Goal: Task Accomplishment & Management: Manage account settings

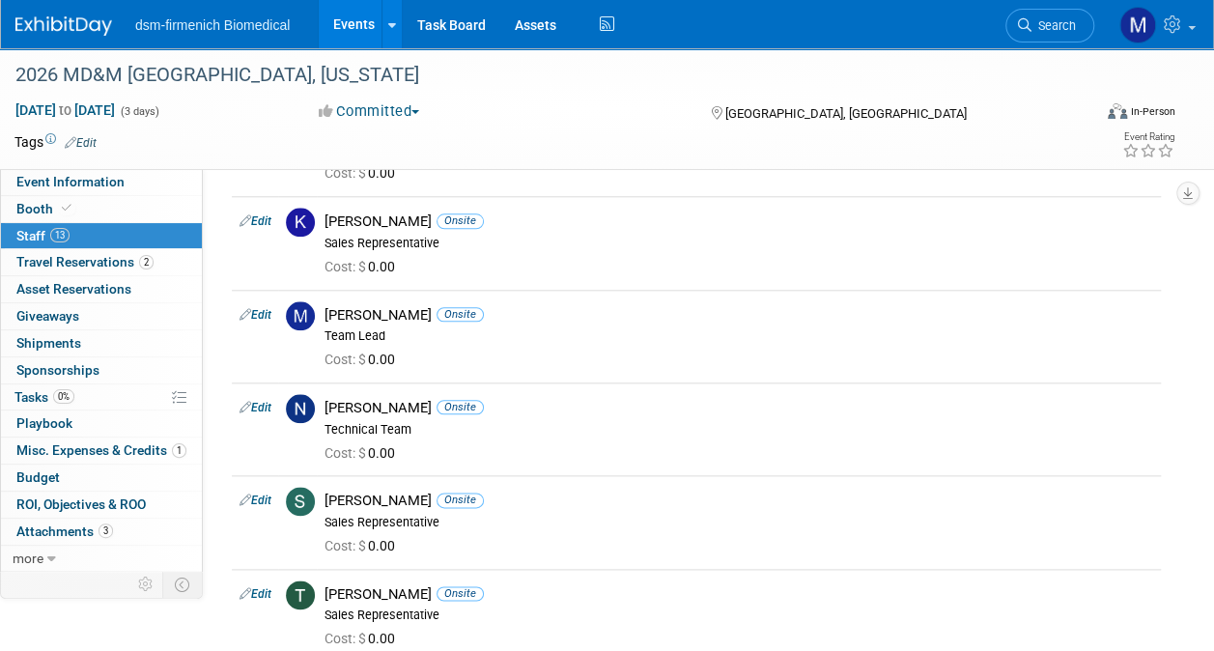
scroll to position [869, 0]
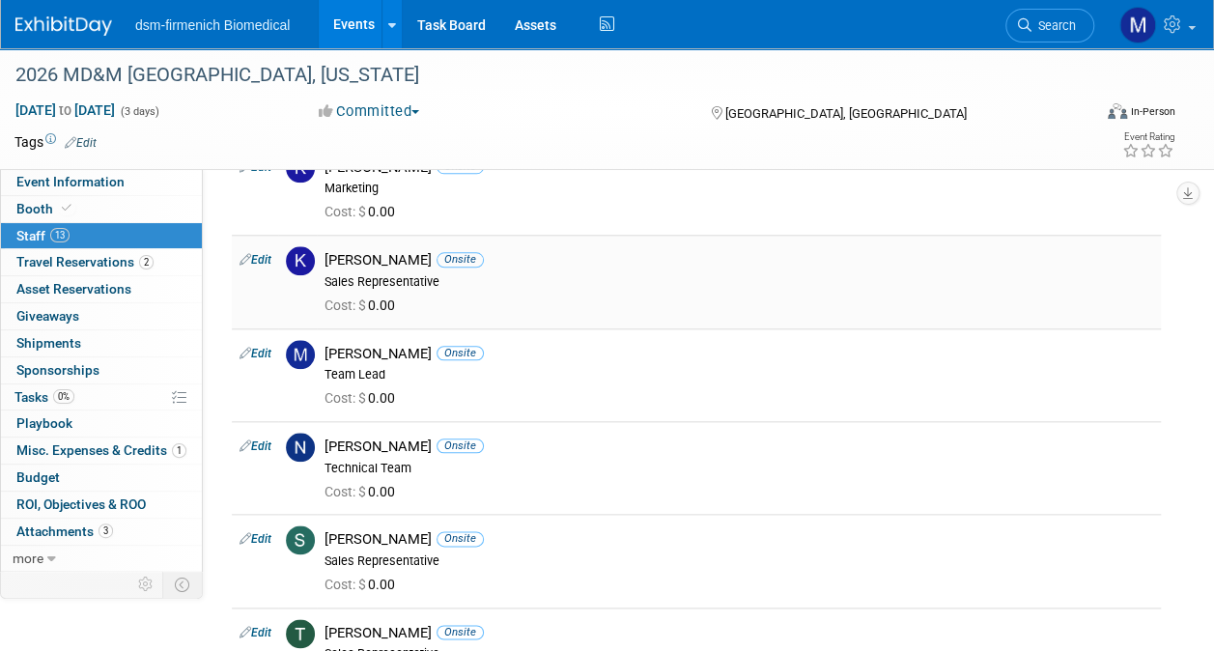
click at [255, 256] on link "Edit" at bounding box center [256, 260] width 32 height 14
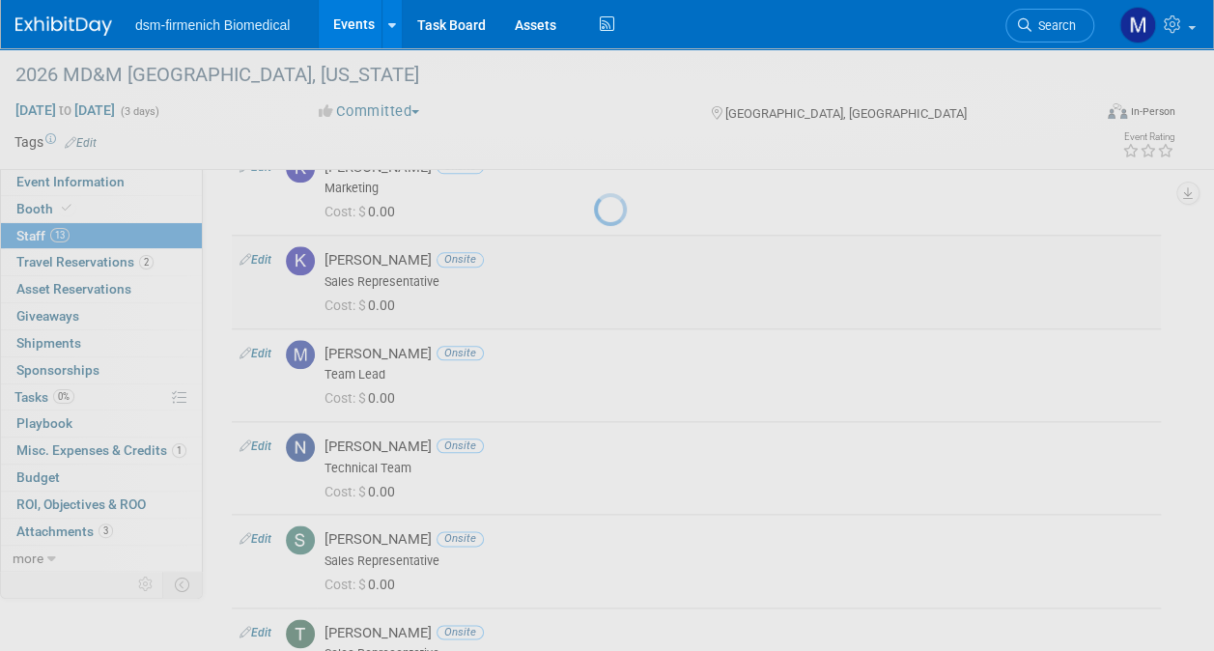
select select "33908ce3-f1cc-4bd6-aaae-493498136a58"
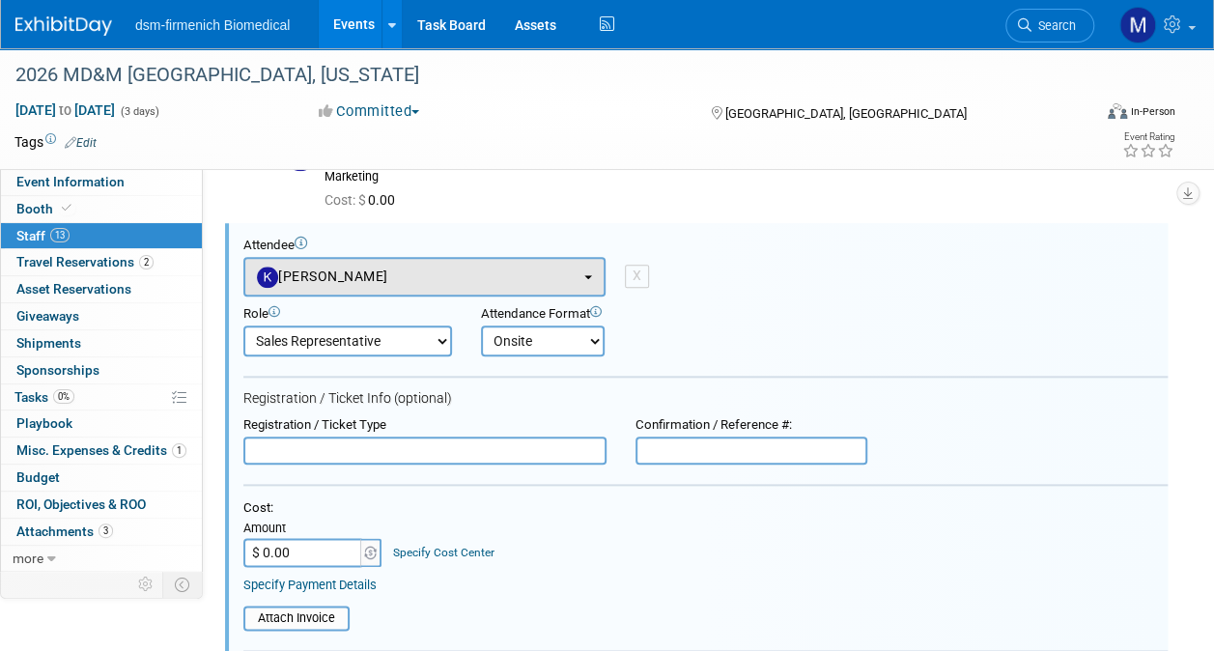
scroll to position [0, 0]
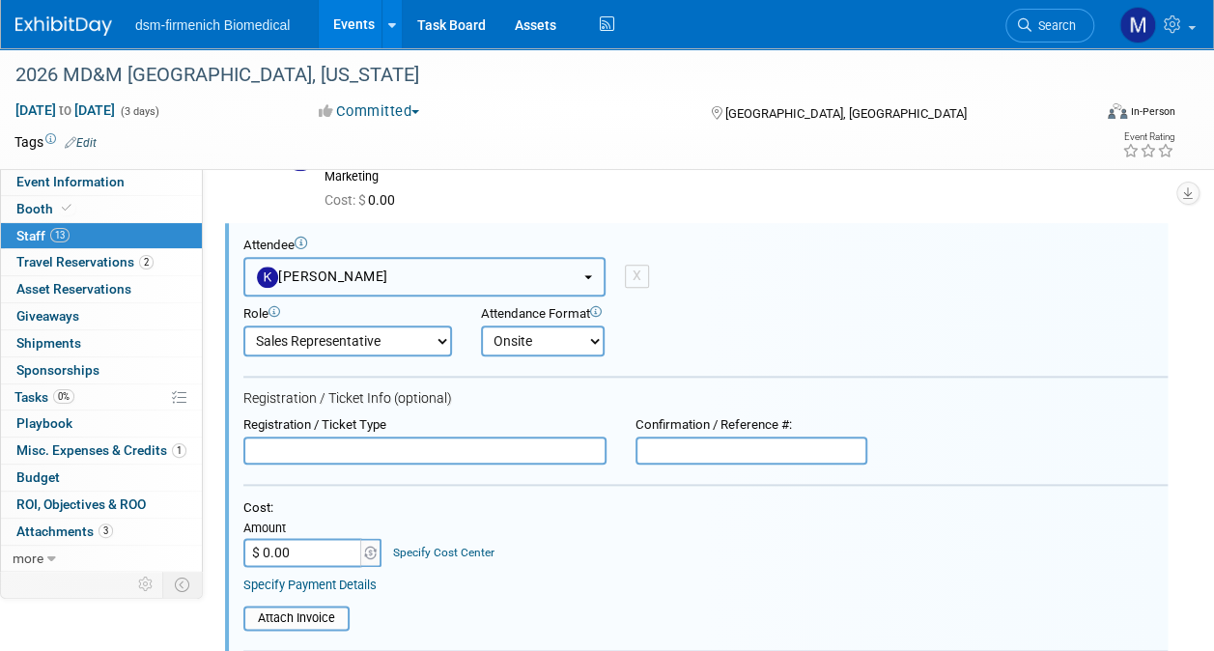
click at [392, 274] on button "[PERSON_NAME]" at bounding box center [424, 277] width 362 height 40
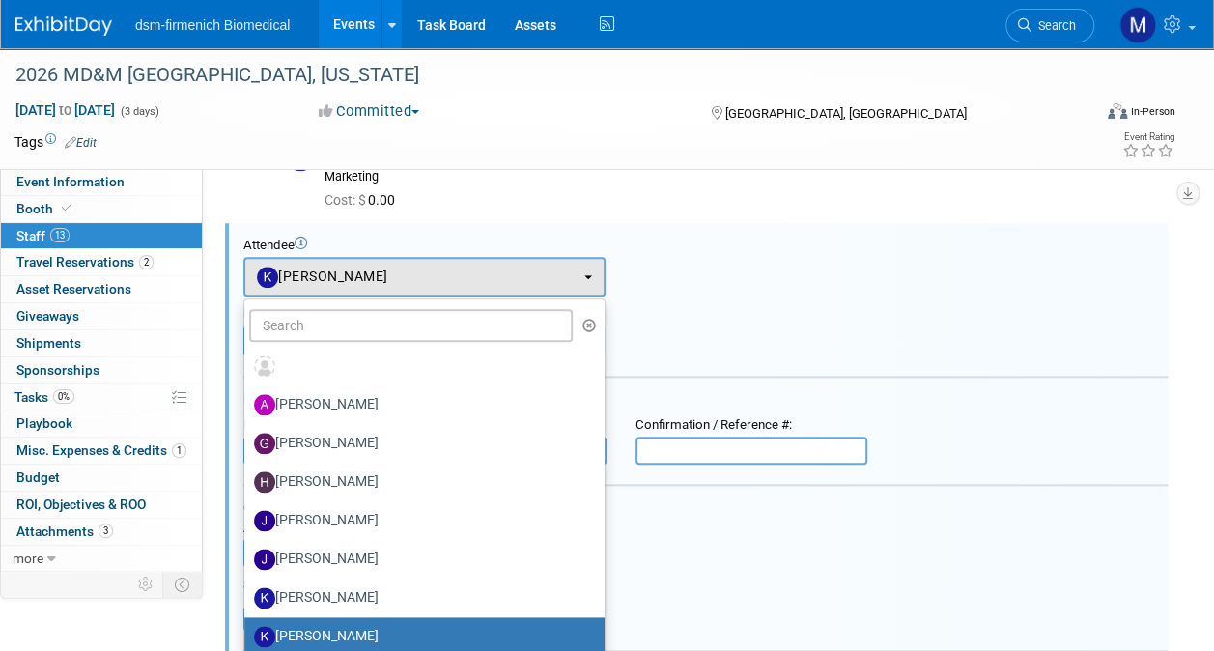
click at [745, 276] on div "Attendee <img src="[URL][DOMAIN_NAME]" style="width: 22px; height: 22px; border…" at bounding box center [705, 267] width 924 height 59
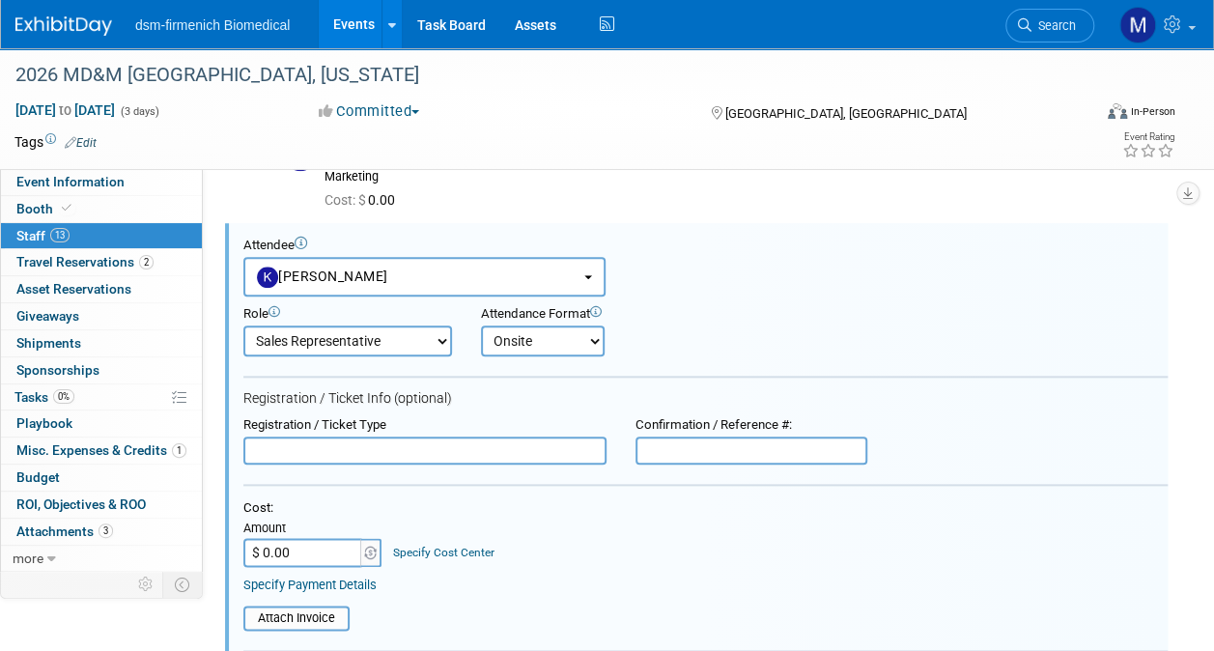
click at [582, 334] on select "Onsite Remote" at bounding box center [543, 341] width 124 height 31
click at [782, 291] on div "Attendee <img src="[URL][DOMAIN_NAME]" style="width: 22px; height: 22px; border…" at bounding box center [705, 267] width 924 height 59
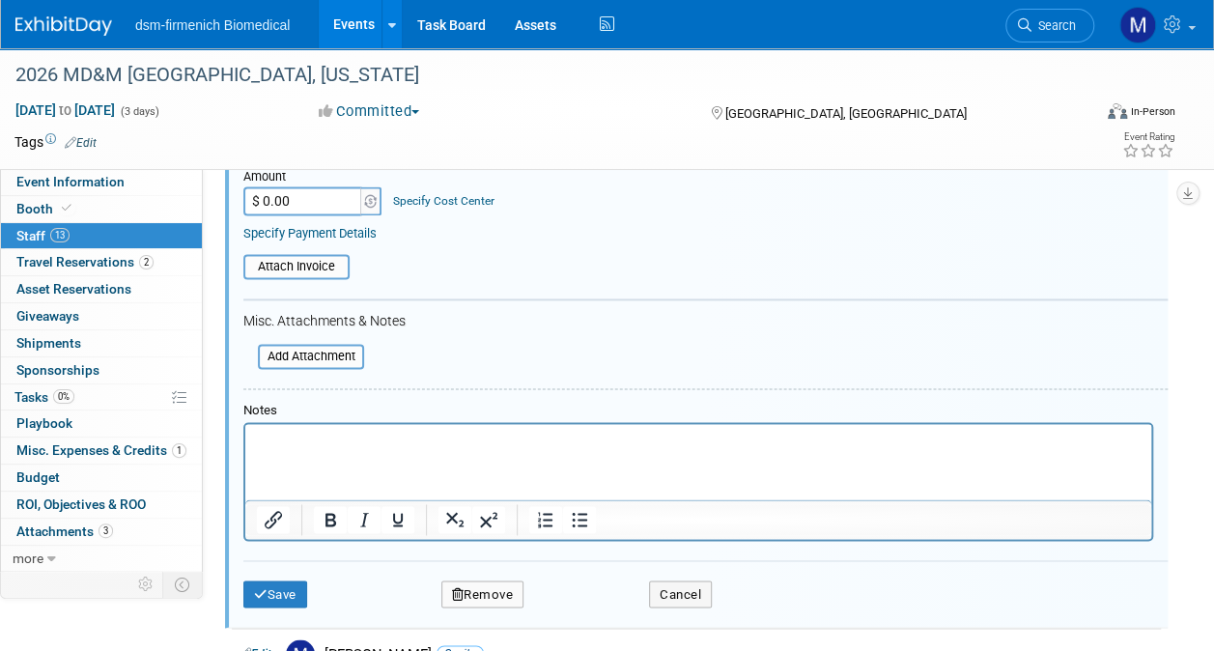
scroll to position [1243, 0]
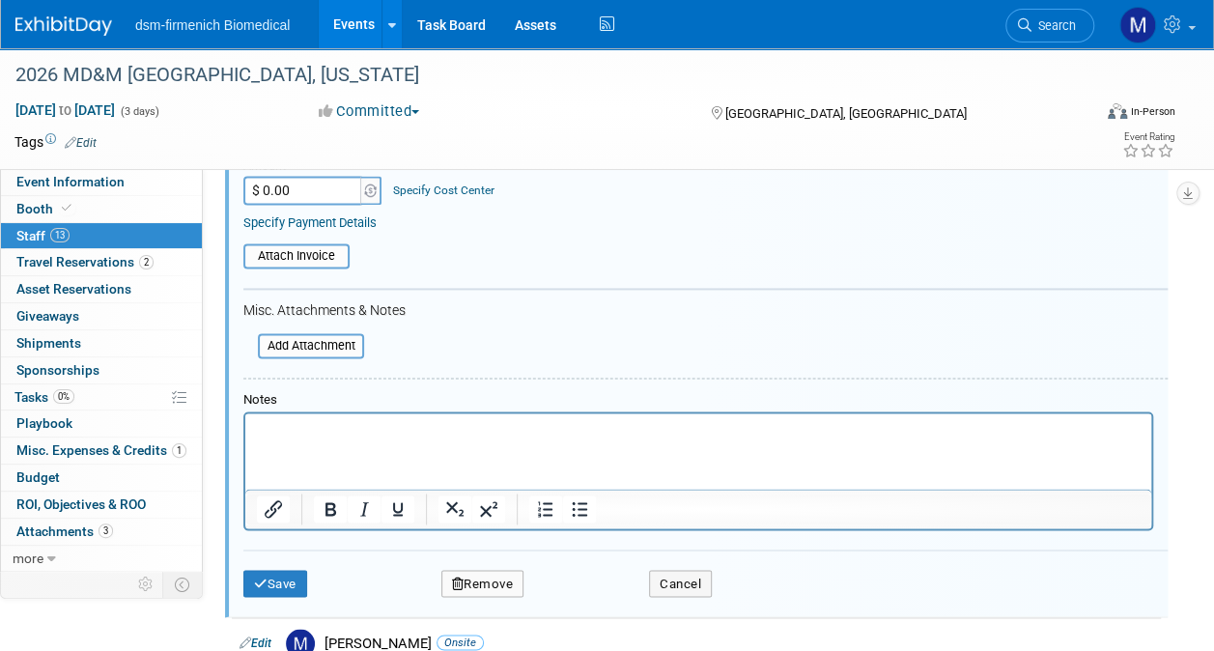
click at [315, 440] on html at bounding box center [698, 426] width 906 height 27
click at [275, 580] on button "Save" at bounding box center [275, 583] width 64 height 27
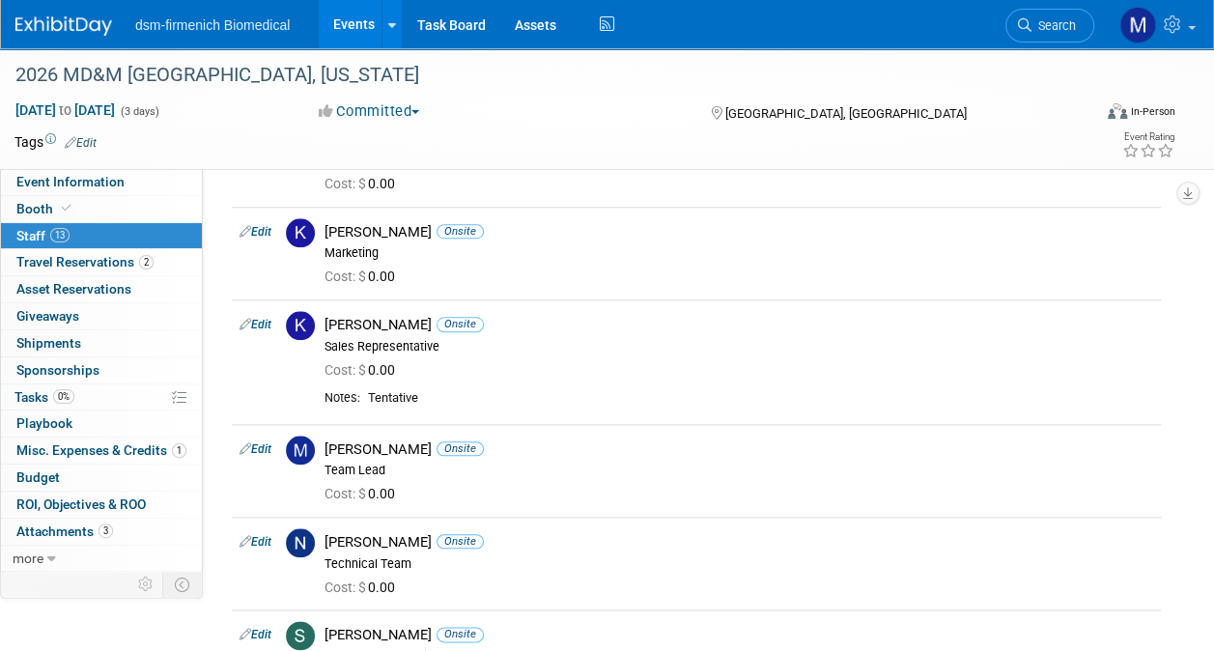
scroll to position [786, 0]
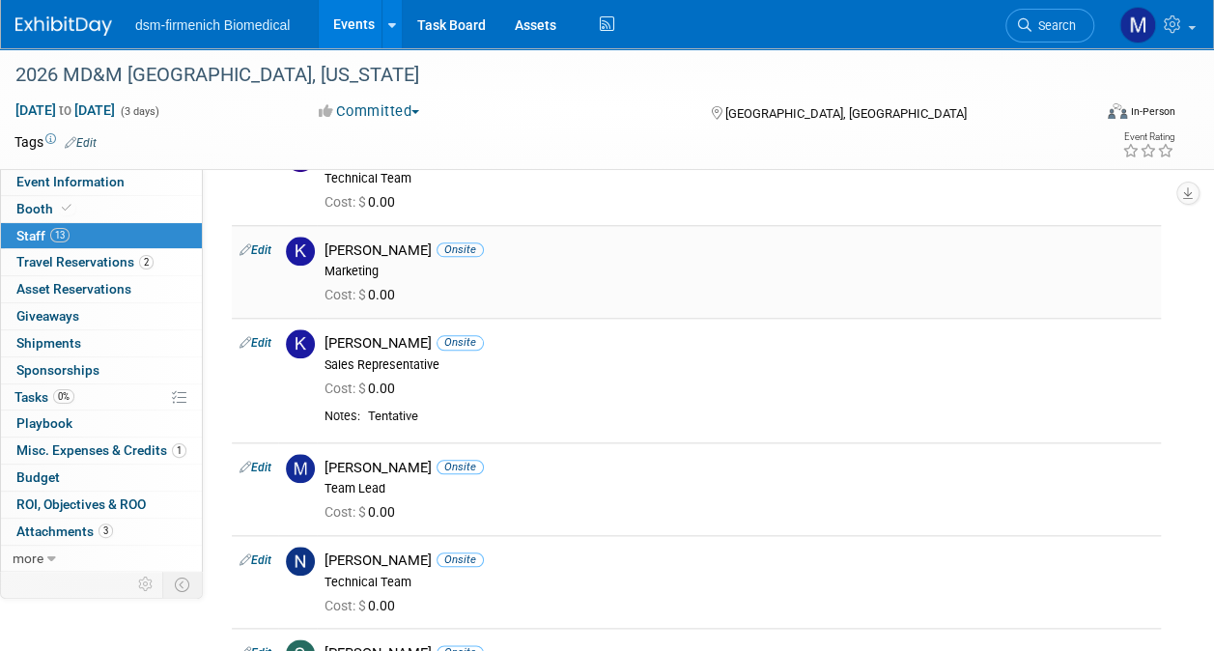
click at [260, 245] on link "Edit" at bounding box center [256, 250] width 32 height 14
select select "9dbe8180-3623-45b7-8a59-a293a43a6908"
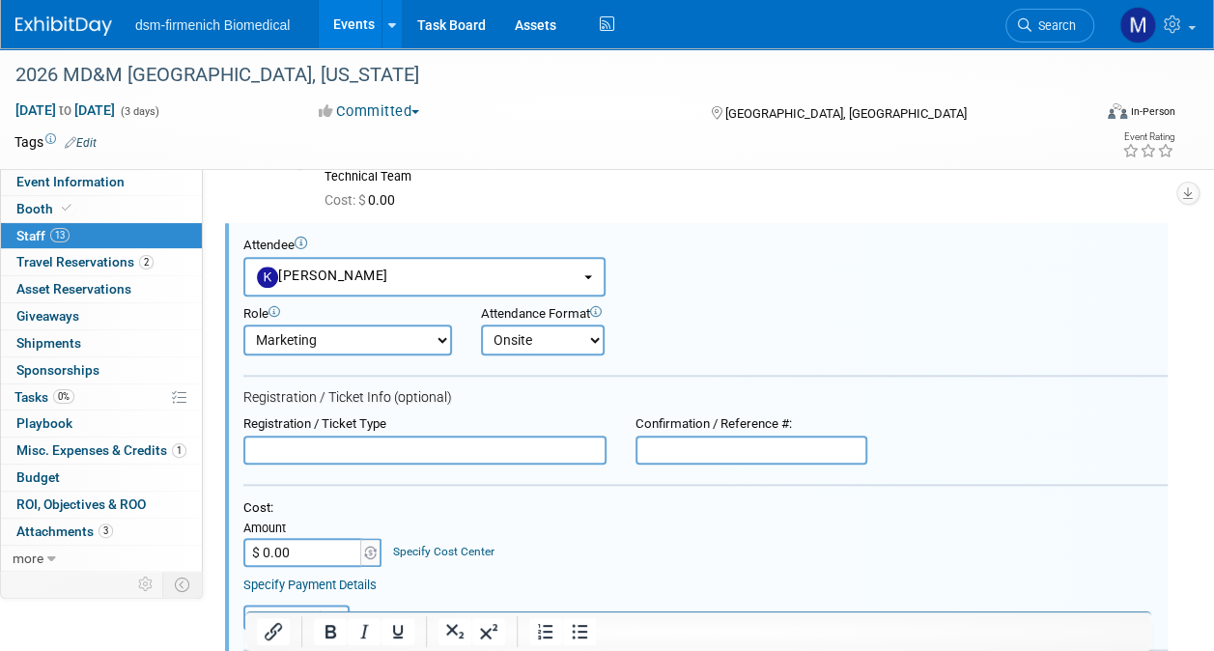
scroll to position [1284, 0]
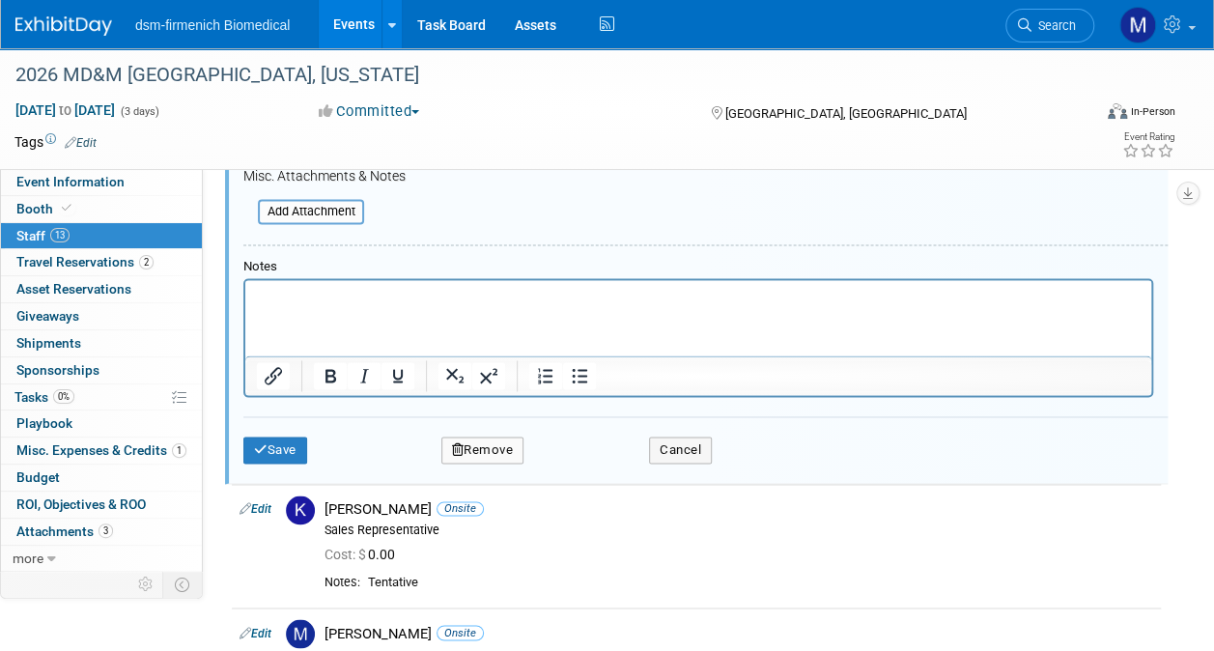
click at [502, 446] on button "Remove" at bounding box center [482, 450] width 83 height 27
click at [587, 464] on link "Yes" at bounding box center [588, 462] width 56 height 31
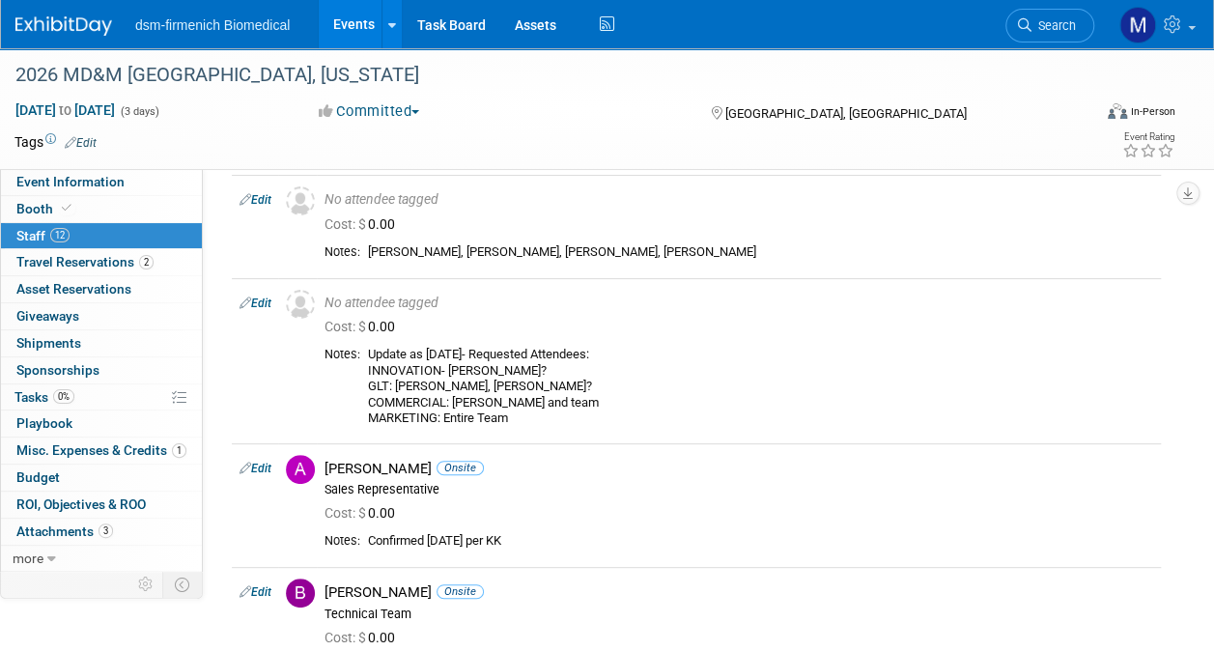
scroll to position [33, 0]
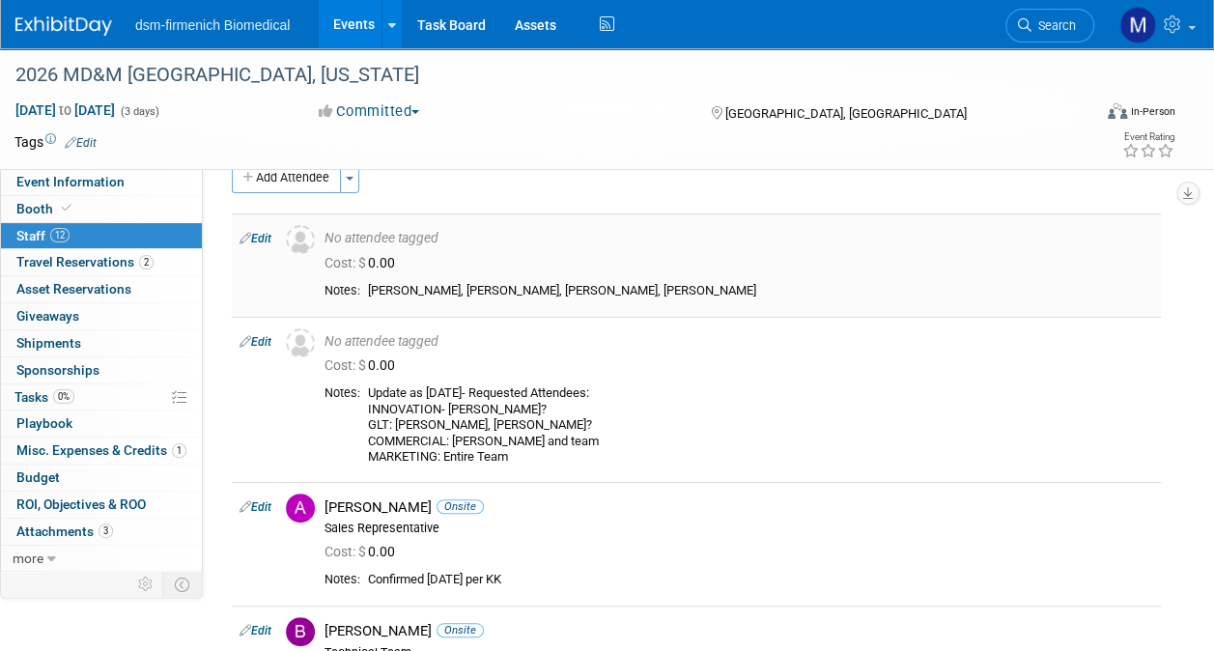
click at [257, 240] on link "Edit" at bounding box center [256, 239] width 32 height 14
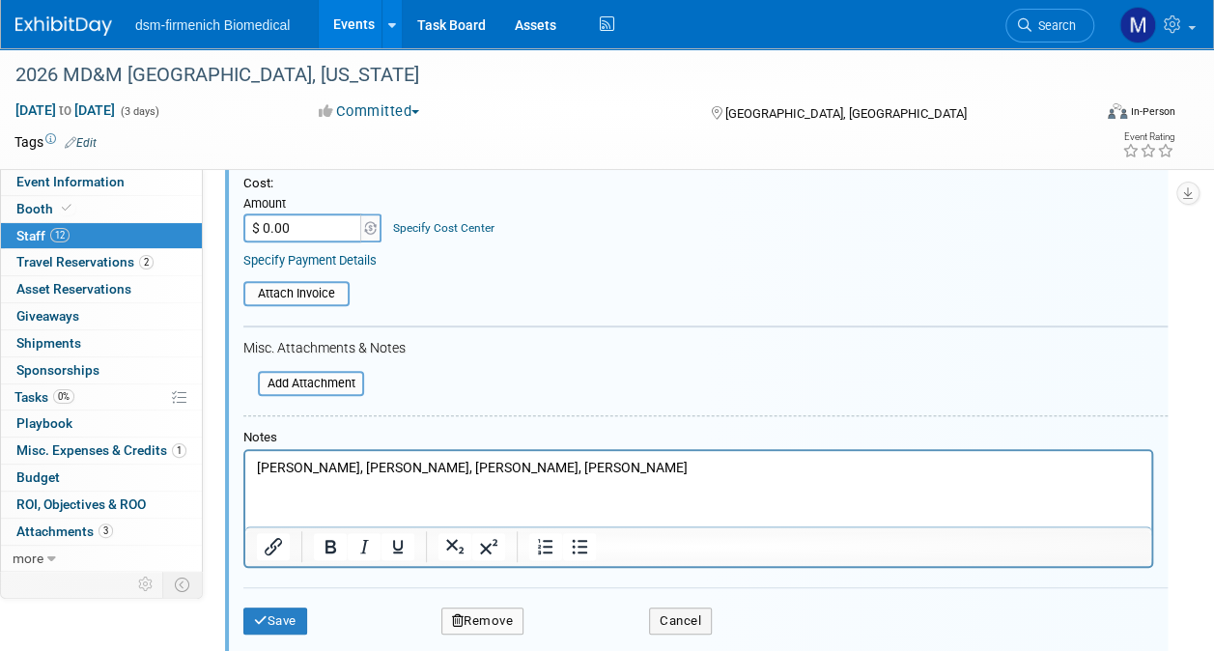
scroll to position [336, 0]
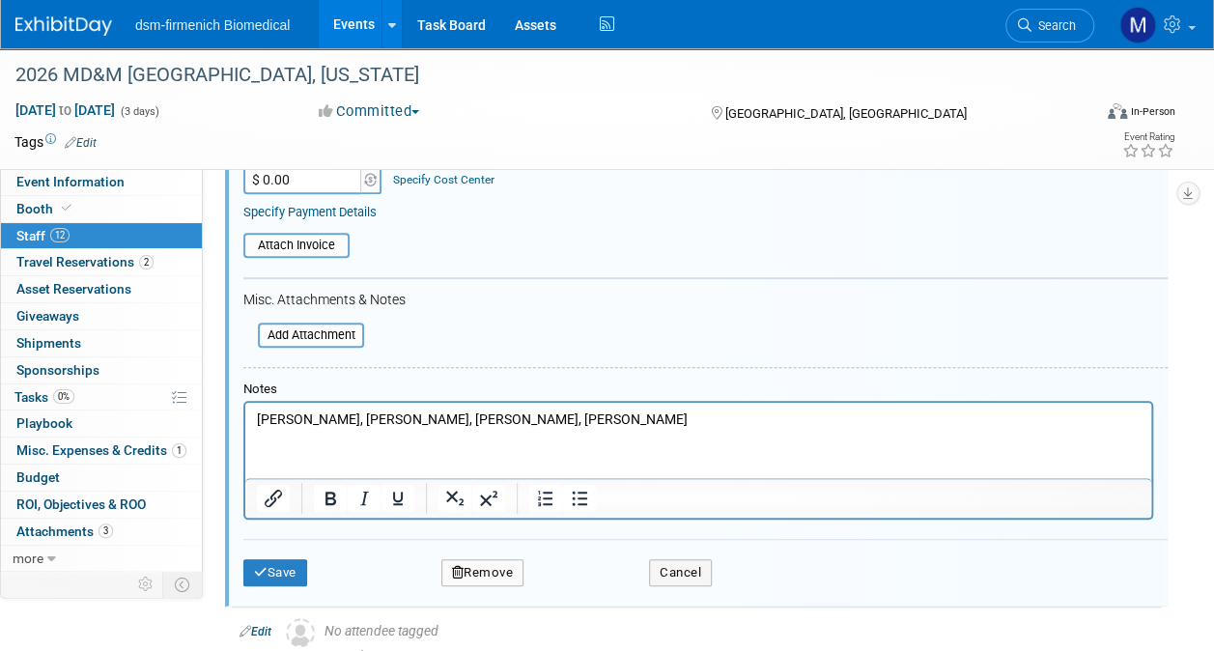
click at [649, 417] on p "[PERSON_NAME], [PERSON_NAME], [PERSON_NAME], [PERSON_NAME]" at bounding box center [699, 420] width 884 height 19
click at [270, 574] on button "Save" at bounding box center [275, 572] width 64 height 27
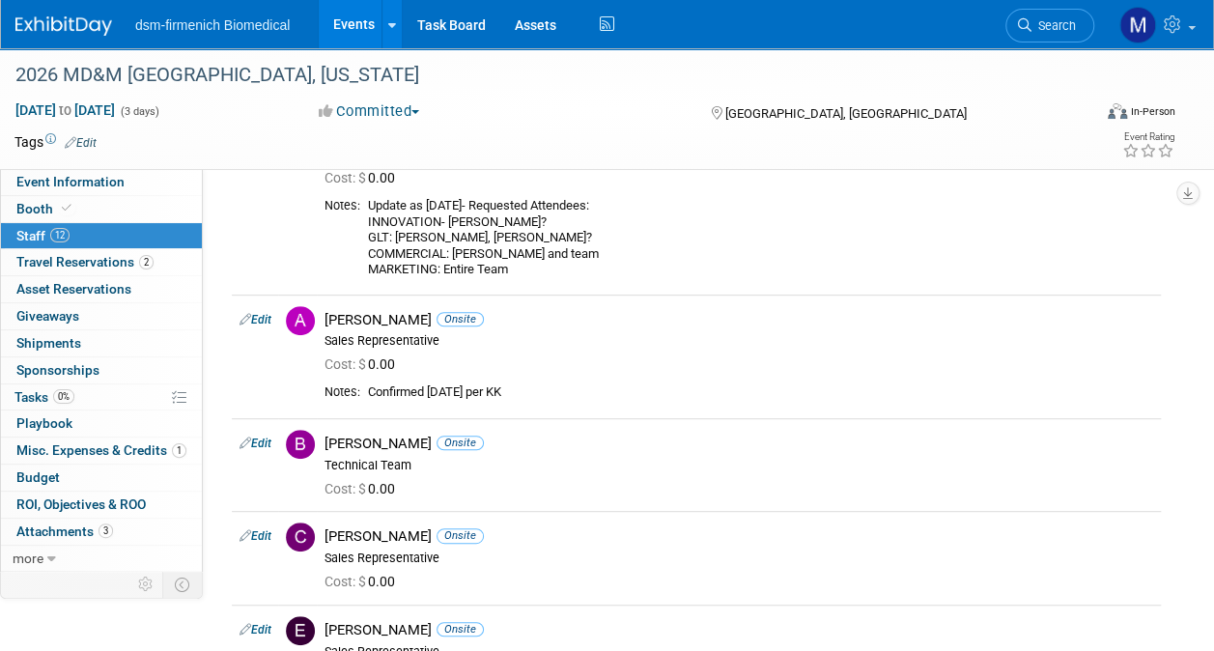
scroll to position [182, 0]
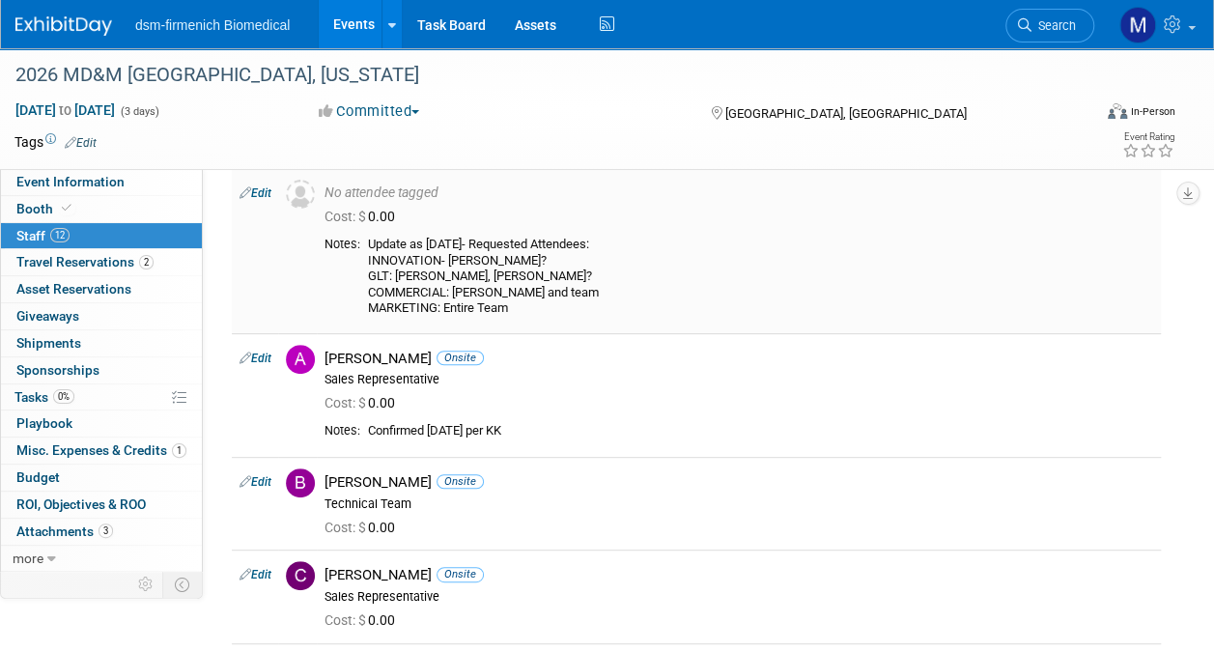
click at [265, 192] on link "Edit" at bounding box center [256, 193] width 32 height 14
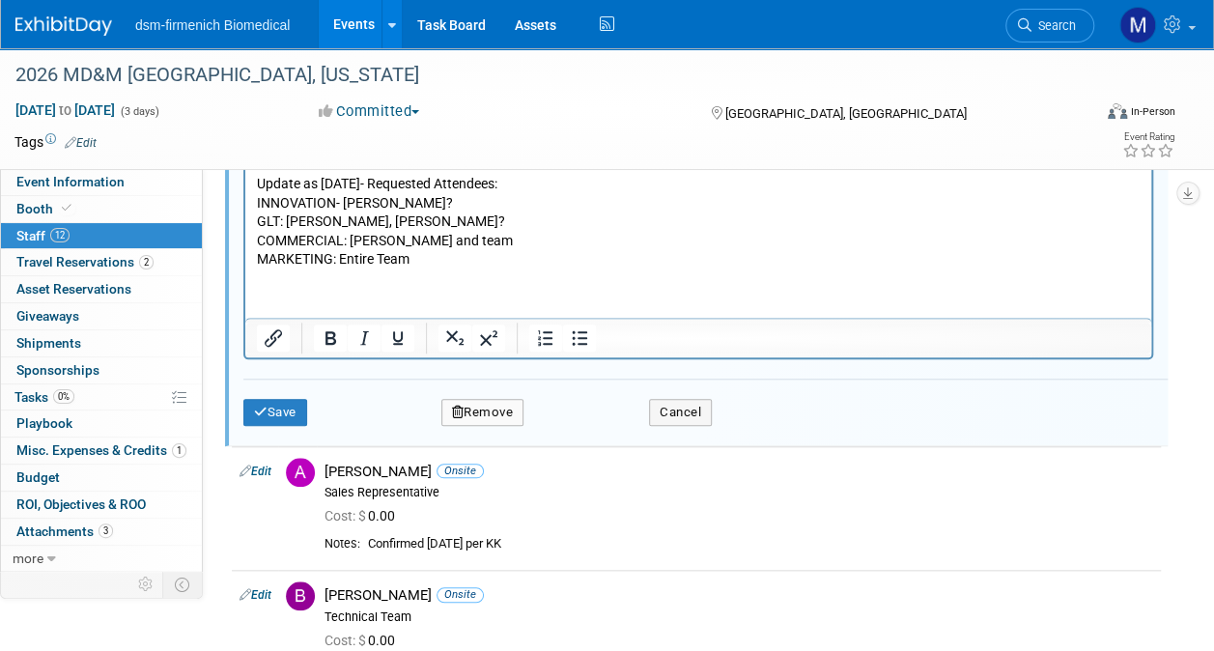
scroll to position [663, 0]
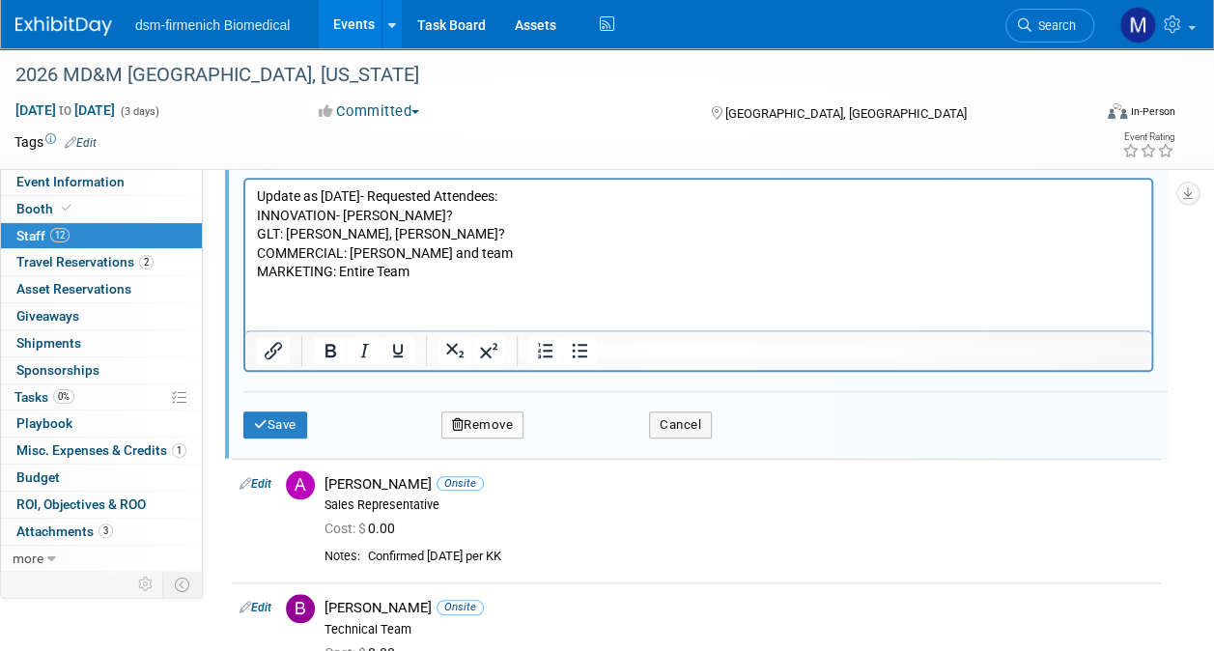
click at [441, 253] on p "Update as [DATE]- Requested Attendees: INNOVATION- [PERSON_NAME]? GLT: [PERSON_…" at bounding box center [699, 233] width 884 height 95
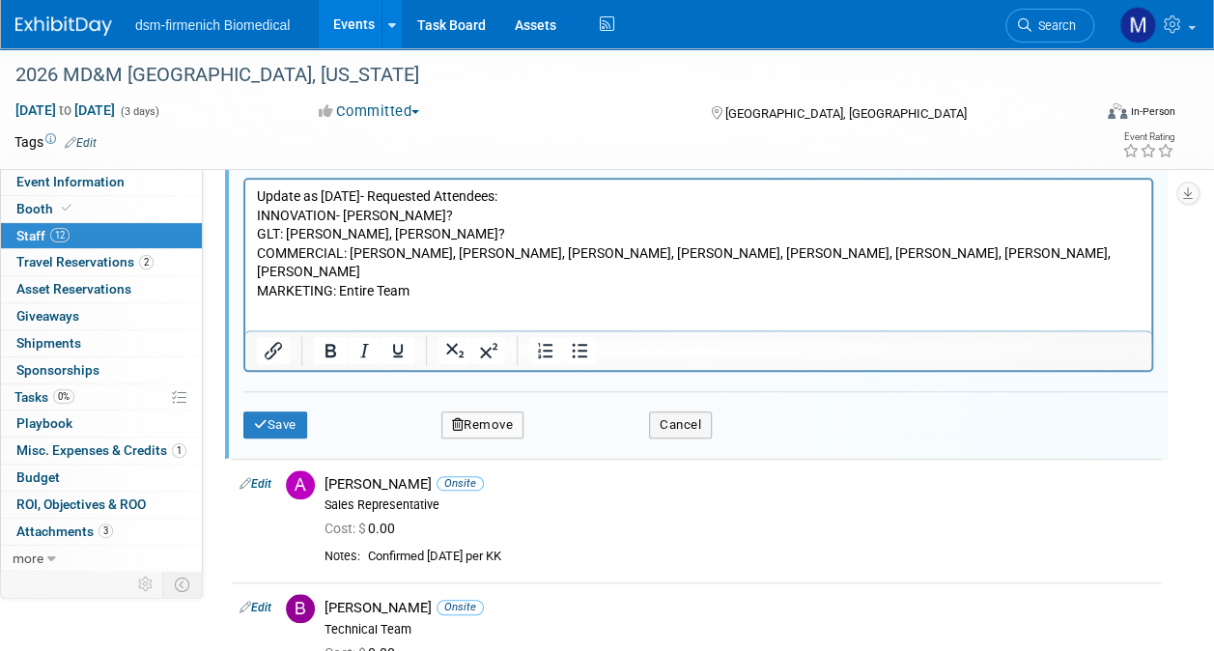
click at [377, 232] on p "Update as [DATE]- Requested Attendees: INNOVATION- [PERSON_NAME]? GLT: [PERSON_…" at bounding box center [699, 243] width 884 height 114
click at [272, 417] on button "Save" at bounding box center [275, 424] width 64 height 27
